Goal: Task Accomplishment & Management: Complete application form

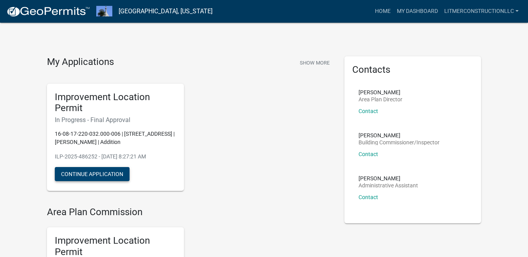
click at [96, 175] on button "Continue Application" at bounding box center [92, 174] width 75 height 14
click at [91, 174] on button "Continue Application" at bounding box center [92, 174] width 75 height 14
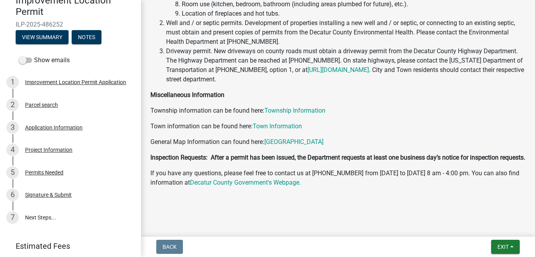
scroll to position [107, 0]
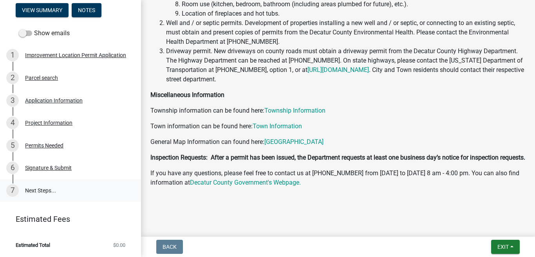
click at [43, 193] on link "7 Next Steps..." at bounding box center [70, 190] width 141 height 23
click at [42, 187] on link "7 Next Steps..." at bounding box center [70, 190] width 141 height 23
drag, startPoint x: 132, startPoint y: 202, endPoint x: 132, endPoint y: 216, distance: 14.5
click at [132, 216] on div "Improvement Location Permit ILP-2025-486252 View Summary Notes Show emails 1 Im…" at bounding box center [70, 128] width 141 height 257
click at [40, 189] on link "7 Next Steps..." at bounding box center [70, 190] width 141 height 23
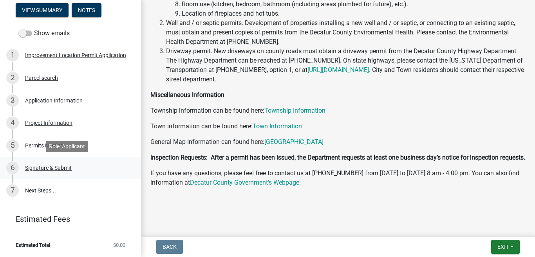
click at [52, 166] on div "Signature & Submit" at bounding box center [48, 167] width 47 height 5
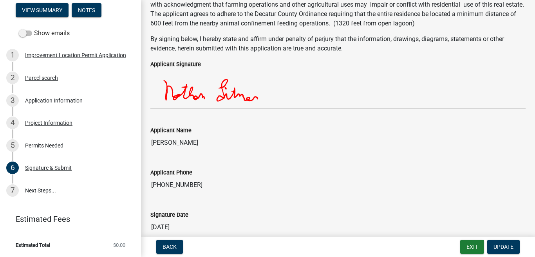
scroll to position [101, 0]
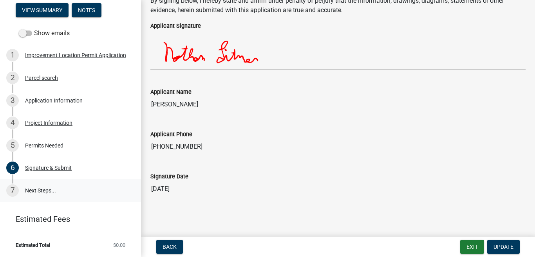
click at [31, 194] on link "7 Next Steps..." at bounding box center [70, 190] width 141 height 23
click at [34, 186] on link "7 Next Steps..." at bounding box center [70, 190] width 141 height 23
click at [36, 145] on div "Permits Needed" at bounding box center [44, 145] width 38 height 5
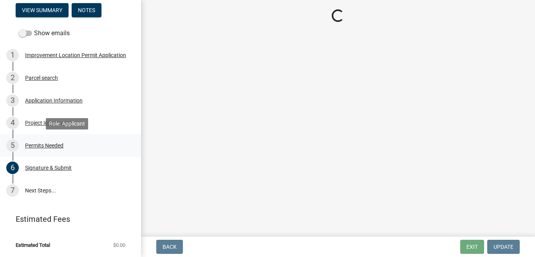
scroll to position [0, 0]
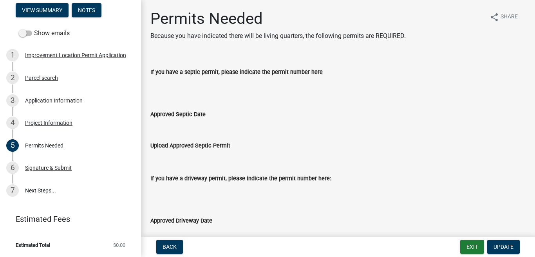
click at [34, 224] on link "Estimated Fees" at bounding box center [67, 219] width 122 height 16
click at [469, 248] on button "Exit" at bounding box center [472, 247] width 24 height 14
